Goal: Information Seeking & Learning: Learn about a topic

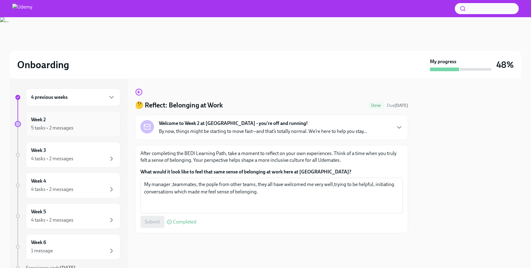
click at [93, 135] on div "Week 2 5 tasks • 2 messages" at bounding box center [73, 124] width 95 height 26
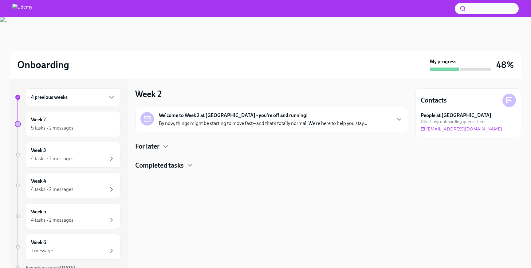
click at [93, 135] on div "Week 2 5 tasks • 2 messages" at bounding box center [73, 124] width 95 height 26
click at [215, 127] on div "Welcome to Week 2 at [GEOGRAPHIC_DATA] - you're off and running! By now, things…" at bounding box center [271, 119] width 273 height 25
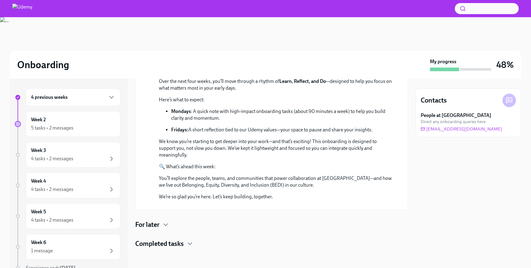
scroll to position [172, 0]
click at [160, 224] on div "For later" at bounding box center [271, 224] width 273 height 9
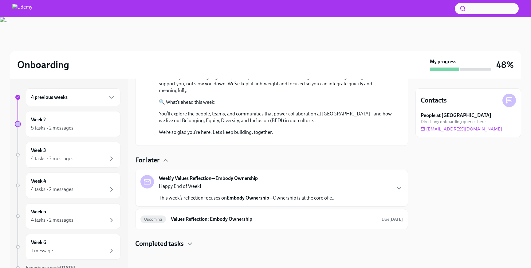
scroll to position [237, 0]
click at [187, 245] on icon "button" at bounding box center [189, 243] width 7 height 7
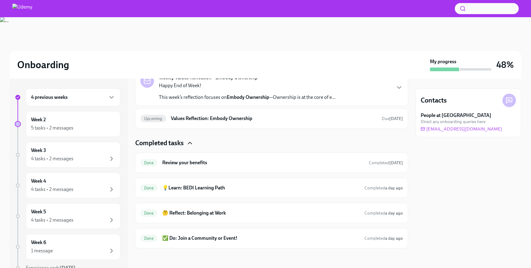
scroll to position [338, 0]
click at [360, 70] on div "Onboarding" at bounding box center [222, 65] width 410 height 12
click at [256, 121] on h6 "Values Reflection: Embody Ownership" at bounding box center [274, 118] width 206 height 7
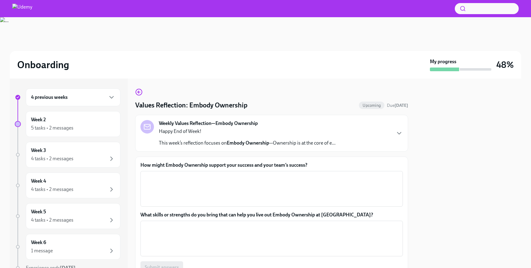
click at [304, 133] on p "Happy End of Week!" at bounding box center [247, 131] width 177 height 7
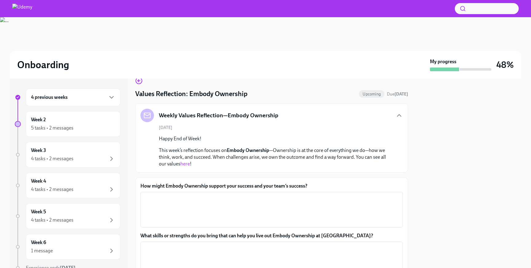
scroll to position [12, 0]
click at [187, 163] on link "here" at bounding box center [185, 163] width 10 height 6
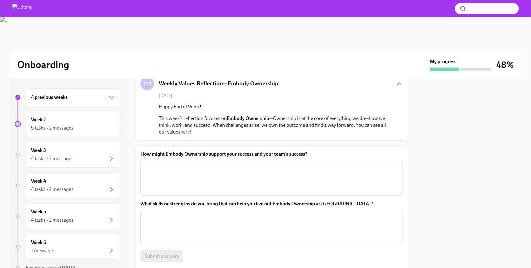
scroll to position [43, 0]
click at [213, 175] on textarea "How might Embody Ownership support your success and your team’s success?" at bounding box center [271, 179] width 255 height 30
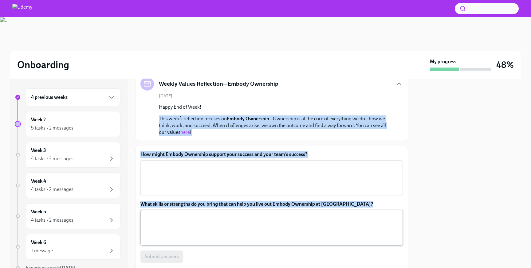
drag, startPoint x: 160, startPoint y: 118, endPoint x: 338, endPoint y: 212, distance: 201.4
click at [338, 212] on div "Values Reflection: Embody Ownership Upcoming Due [DATE] Weekly Values Reflectio…" at bounding box center [271, 166] width 273 height 241
copy div "This week’s reflection focuses on Embody Ownership —Ownership is at the core of…"
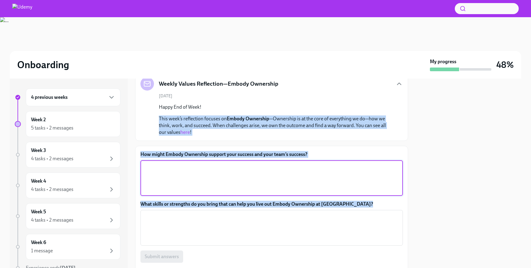
click at [187, 172] on textarea "How might Embody Ownership support your success and your team’s success?" at bounding box center [271, 179] width 255 height 30
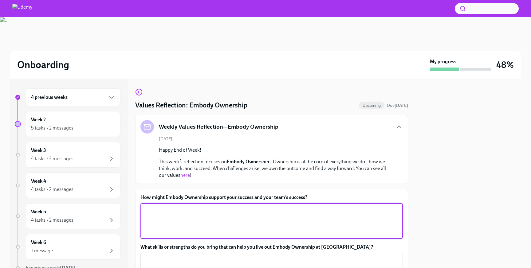
scroll to position [6, 0]
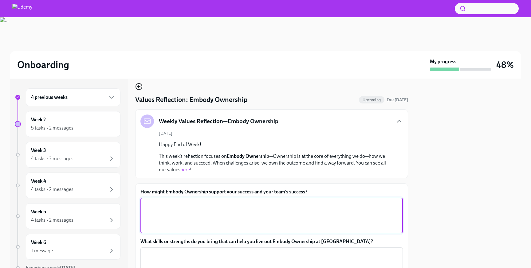
click at [140, 88] on icon "button" at bounding box center [138, 86] width 7 height 7
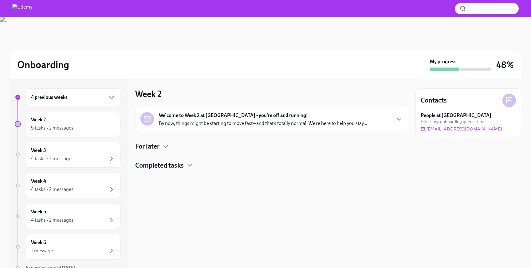
click at [156, 160] on div "Welcome to Week 2 at [GEOGRAPHIC_DATA] - you're off and running! By now, things…" at bounding box center [271, 138] width 273 height 63
click at [157, 162] on h4 "Completed tasks" at bounding box center [159, 165] width 49 height 9
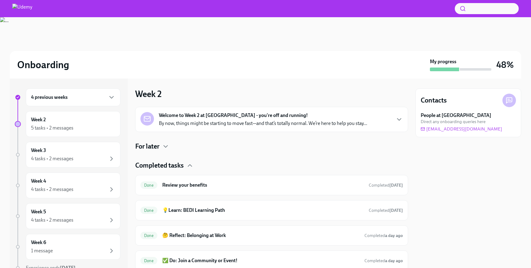
click at [152, 153] on div "Welcome to Week 2 at [GEOGRAPHIC_DATA] - you're off and running! By now, things…" at bounding box center [271, 189] width 273 height 164
drag, startPoint x: 150, startPoint y: 147, endPoint x: 168, endPoint y: 149, distance: 18.3
click at [168, 149] on div "For later" at bounding box center [271, 146] width 273 height 9
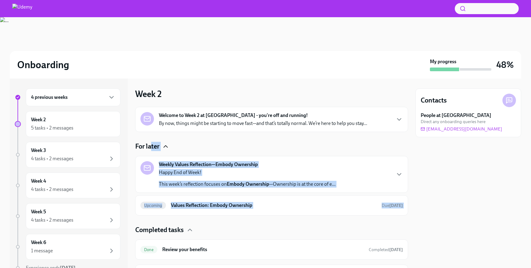
click at [167, 148] on icon "button" at bounding box center [165, 146] width 7 height 7
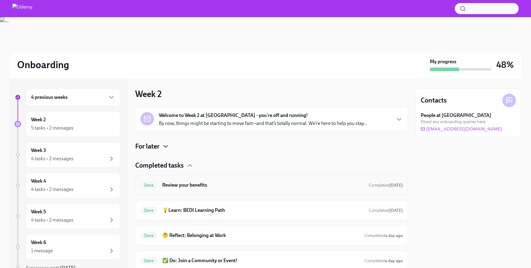
click at [190, 180] on div "Done Review your benefits Completed [DATE]" at bounding box center [271, 185] width 273 height 20
click at [189, 185] on h6 "Review your benefits" at bounding box center [263, 185] width 202 height 7
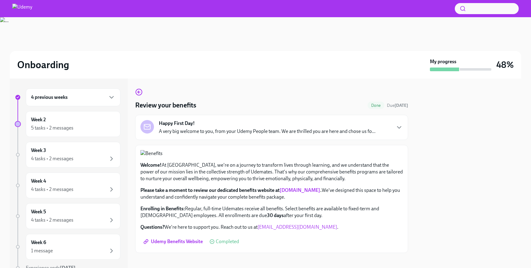
click at [391, 125] on div "Happy First Day! A very big welcome to you, from your Udemy People team. We are…" at bounding box center [272, 127] width 263 height 15
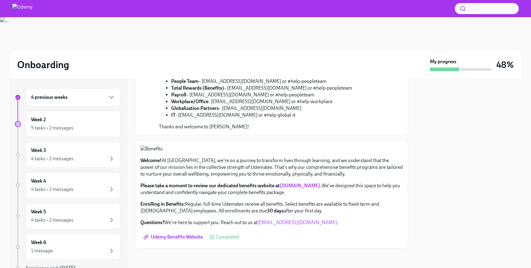
scroll to position [474, 0]
click at [192, 238] on span "Udemy Benefits Website" at bounding box center [174, 237] width 58 height 6
